Goal: Information Seeking & Learning: Learn about a topic

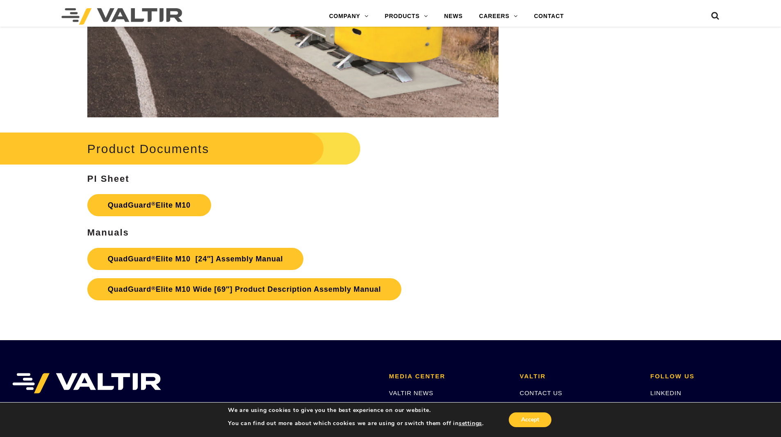
scroll to position [4279, 0]
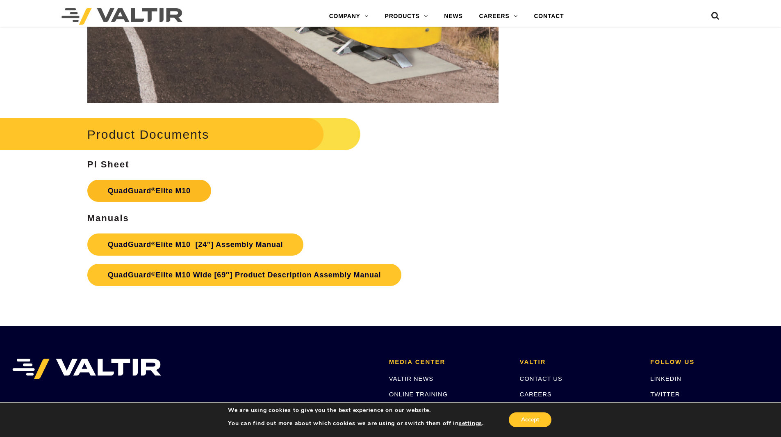
click at [139, 189] on link "QuadGuard ® Elite M10" at bounding box center [149, 191] width 124 height 22
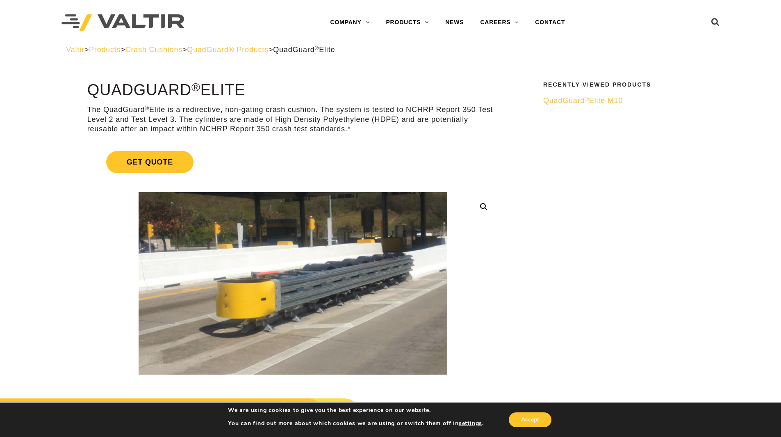
click at [269, 50] on span "QuadGuard® Products" at bounding box center [228, 50] width 82 height 8
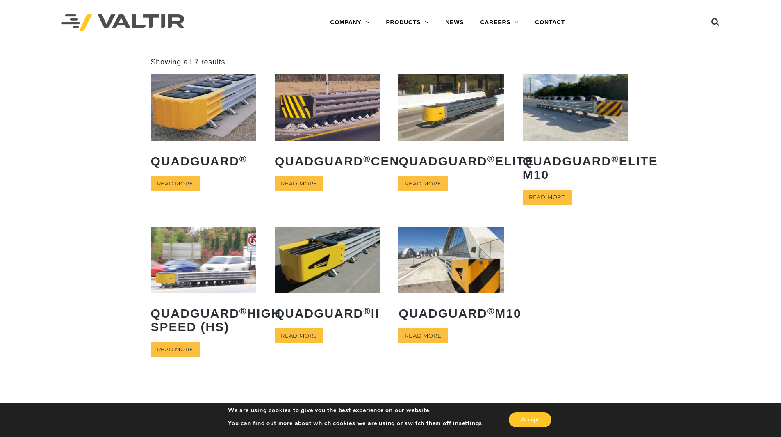
click at [436, 122] on img at bounding box center [452, 107] width 106 height 66
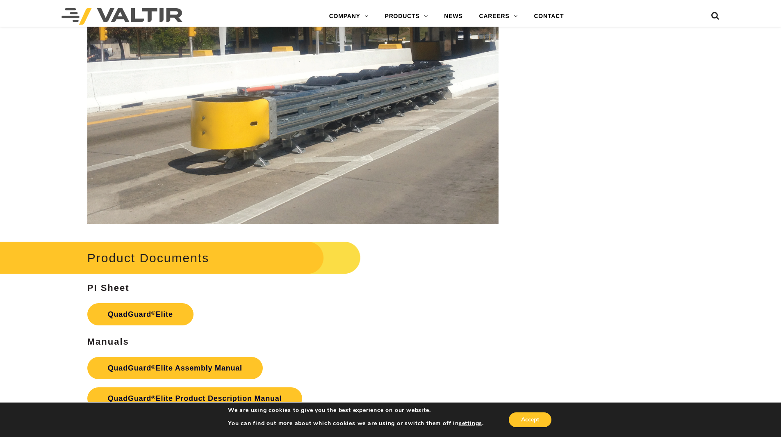
scroll to position [1395, 0]
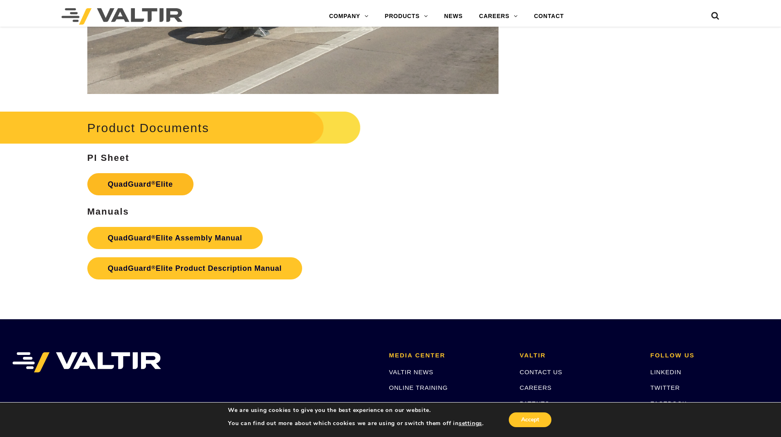
click at [170, 187] on link "QuadGuard ® Elite" at bounding box center [140, 184] width 106 height 22
